Goal: Task Accomplishment & Management: Manage account settings

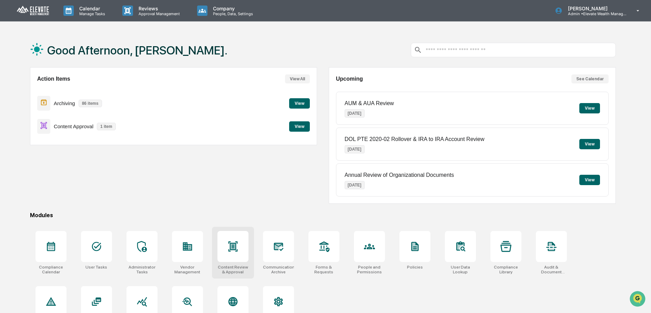
click at [239, 238] on div at bounding box center [233, 246] width 31 height 31
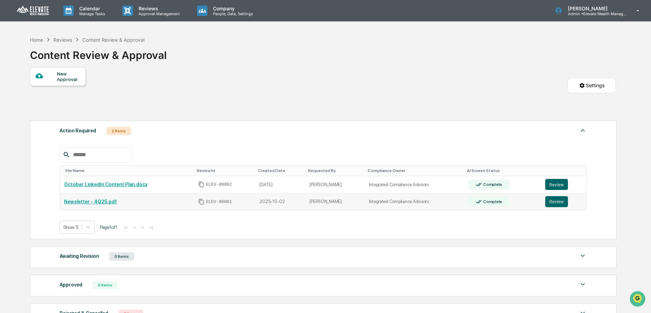
click at [147, 209] on td "Newsletter - 4Q25.pdf" at bounding box center [127, 201] width 134 height 17
click at [556, 203] on button "Review" at bounding box center [556, 201] width 23 height 11
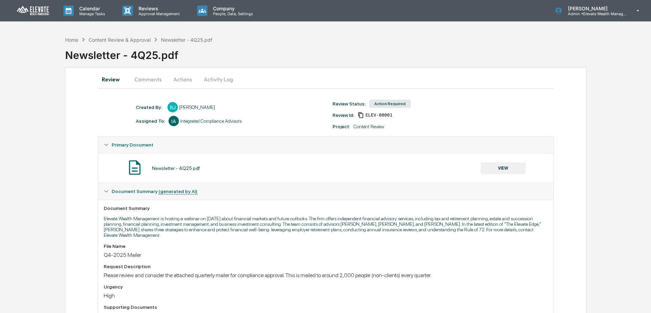
click at [227, 83] on button "Activity Log" at bounding box center [218, 79] width 40 height 17
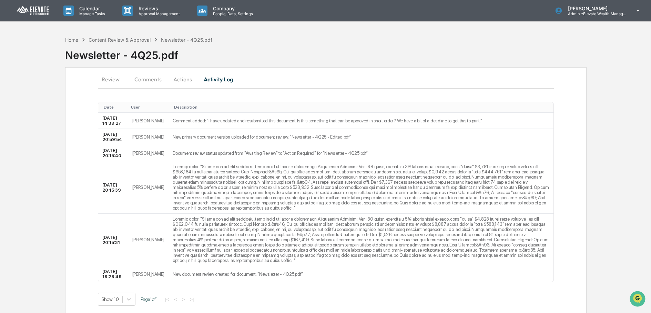
click at [119, 79] on button "Review" at bounding box center [113, 79] width 31 height 17
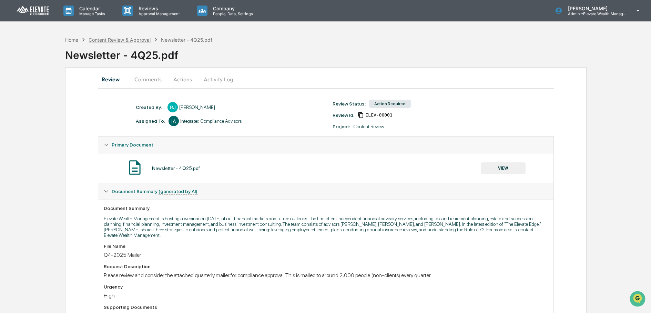
click at [127, 40] on div "Content Review & Approval" at bounding box center [120, 40] width 62 height 6
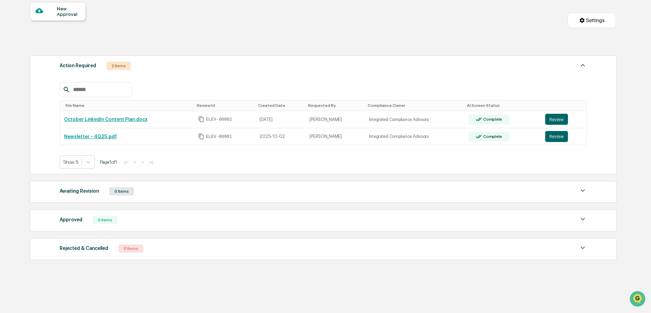
scroll to position [77, 0]
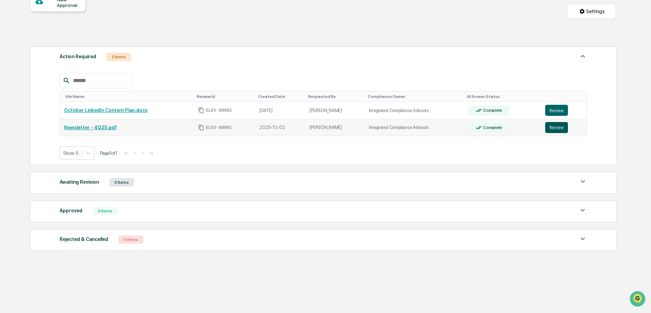
click at [556, 129] on button "Review" at bounding box center [556, 127] width 23 height 11
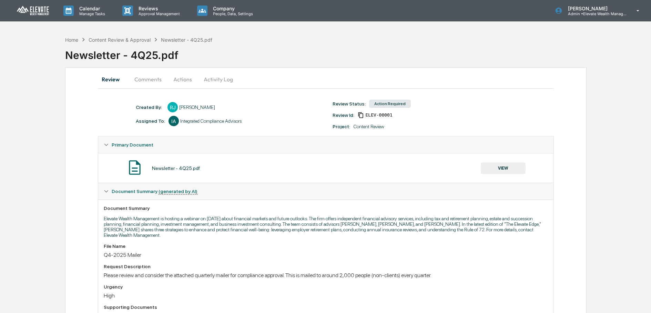
click at [212, 79] on button "Activity Log" at bounding box center [218, 79] width 40 height 17
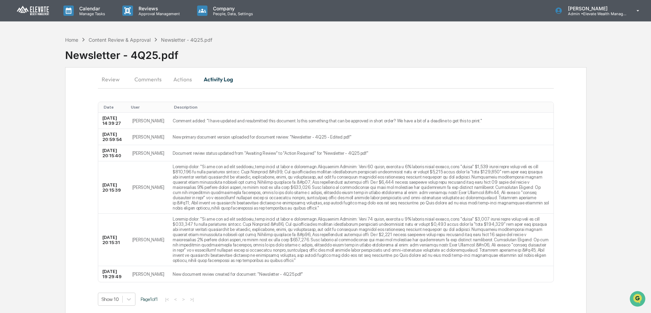
click at [187, 78] on button "Actions" at bounding box center [182, 79] width 31 height 17
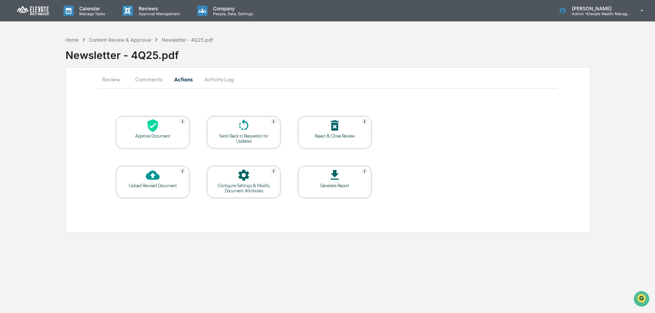
click at [106, 83] on button "Review" at bounding box center [114, 79] width 31 height 17
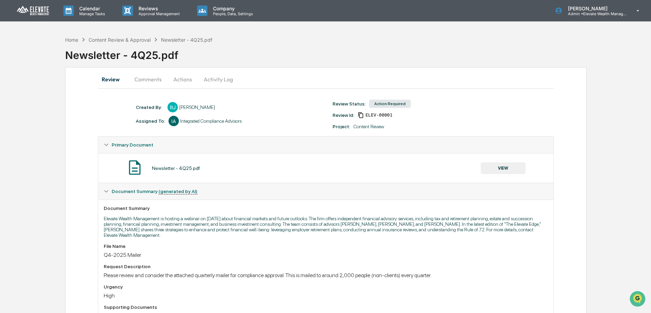
click at [325, 81] on div "Review Comments Actions Activity Log" at bounding box center [326, 79] width 456 height 17
click at [68, 46] on div "Newsletter - 4Q25.pdf" at bounding box center [358, 52] width 586 height 18
click at [69, 40] on div "Home" at bounding box center [71, 40] width 13 height 6
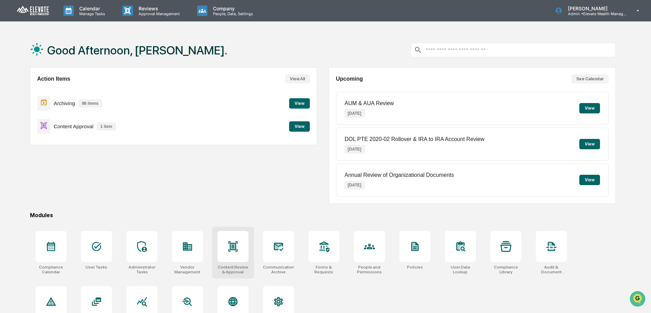
click at [223, 250] on div at bounding box center [233, 246] width 31 height 31
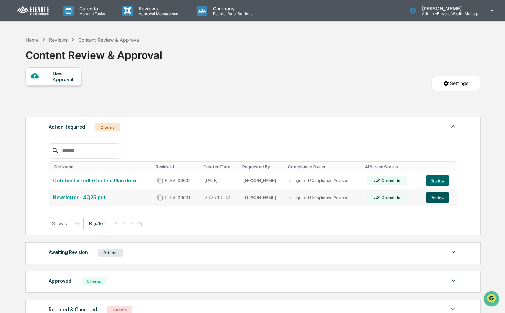
click at [440, 199] on button "Review" at bounding box center [437, 197] width 23 height 11
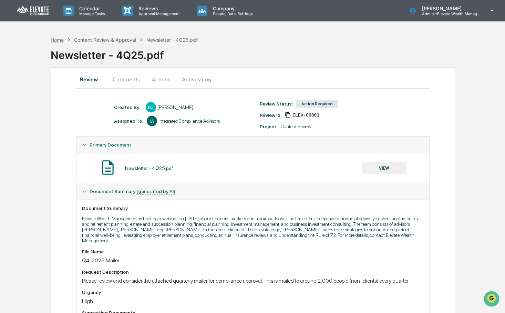
click at [63, 39] on div "Home" at bounding box center [57, 40] width 13 height 6
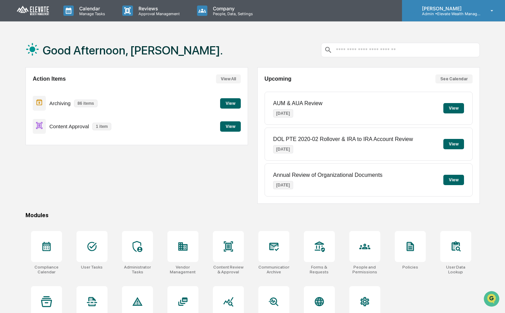
click at [468, 14] on p "Admin • Elevate Wealth Management" at bounding box center [449, 13] width 64 height 5
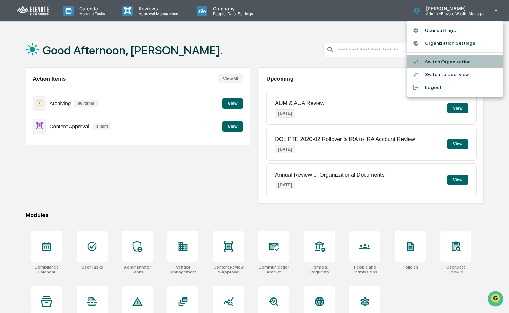
click at [449, 61] on li "Switch Organization" at bounding box center [455, 62] width 97 height 13
